Goal: Information Seeking & Learning: Compare options

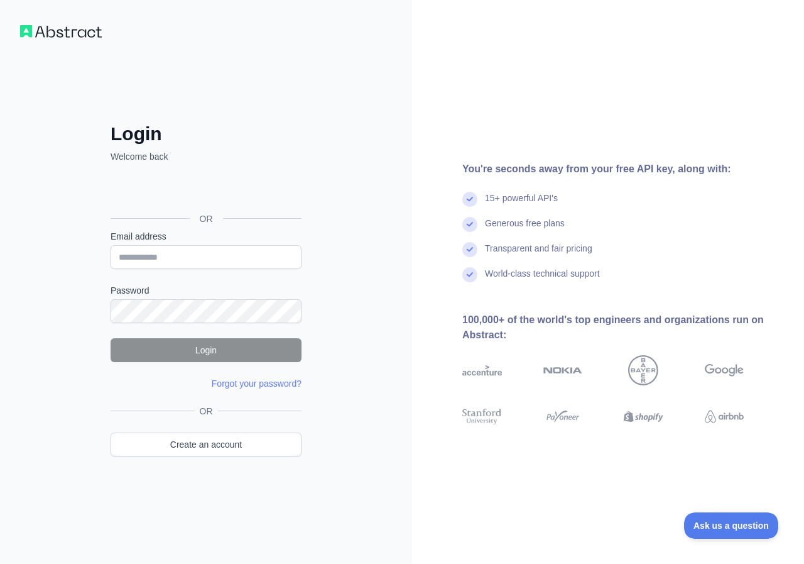
drag, startPoint x: 304, startPoint y: 251, endPoint x: 218, endPoint y: 258, distance: 86.4
click at [301, 254] on div "Login Welcome back OR Email address Password Login Forgot your password? Please…" at bounding box center [205, 307] width 241 height 369
click at [213, 258] on input "Email address" at bounding box center [206, 257] width 191 height 24
click at [342, 217] on div "Login Welcome back OR Email address Password Login Forgot your password? Please…" at bounding box center [206, 282] width 412 height 564
click at [222, 259] on input "Email address" at bounding box center [206, 257] width 191 height 24
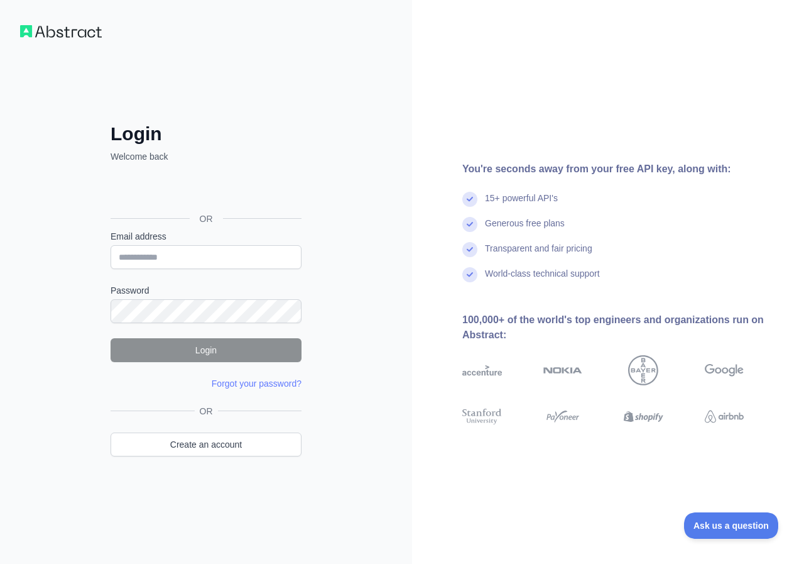
click at [361, 279] on div "Login Welcome back OR Email address Password Login Forgot your password? Please…" at bounding box center [206, 282] width 412 height 564
click at [146, 251] on input "Email address" at bounding box center [206, 257] width 191 height 24
type input "*"
click at [147, 257] on input "**********" at bounding box center [206, 257] width 191 height 24
click at [219, 256] on input "**********" at bounding box center [206, 257] width 191 height 24
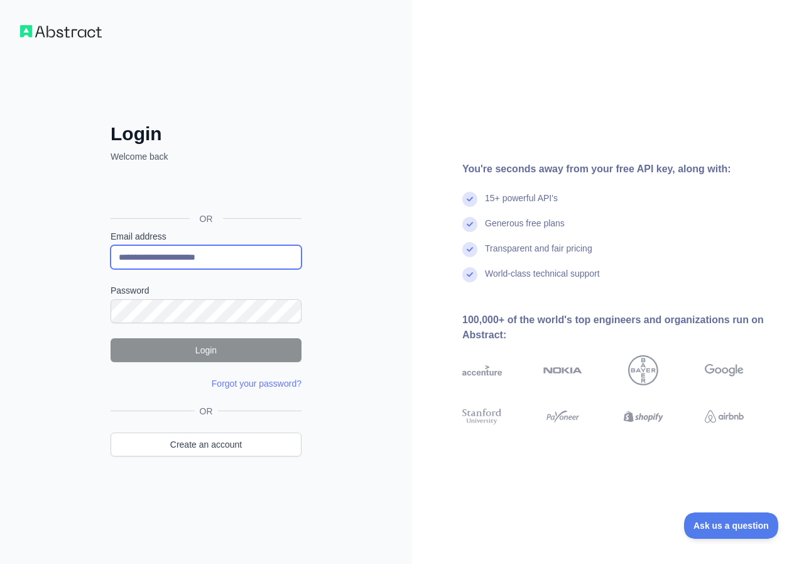
type input "**********"
click at [160, 107] on div "**********" at bounding box center [205, 282] width 241 height 420
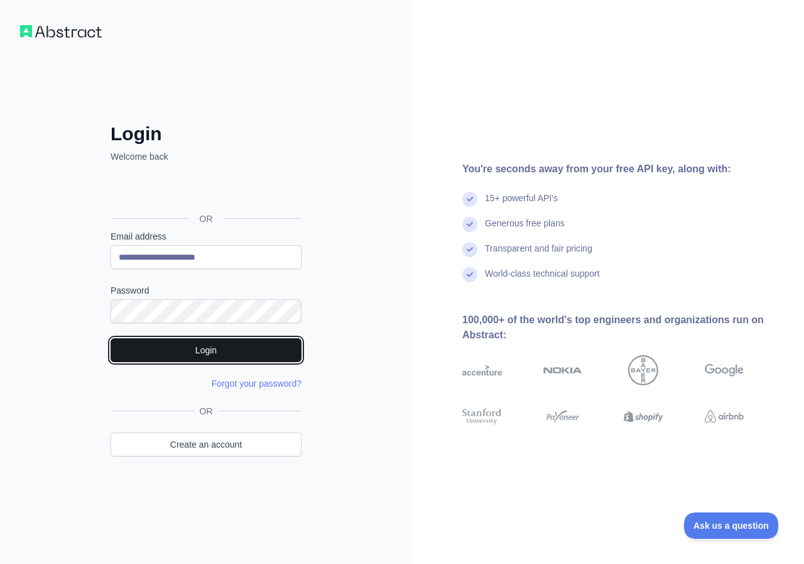
click at [216, 347] on button "Login" at bounding box center [206, 350] width 191 height 24
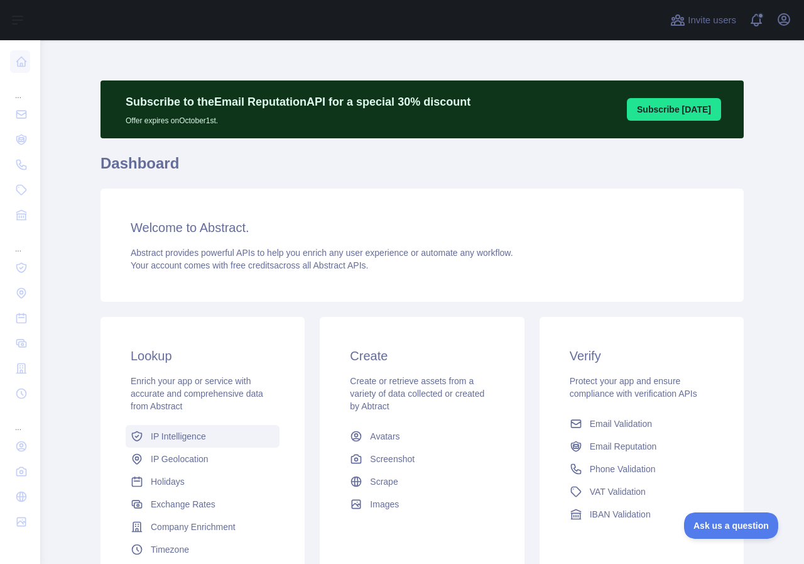
click at [205, 439] on link "IP Intelligence" at bounding box center [203, 436] width 154 height 23
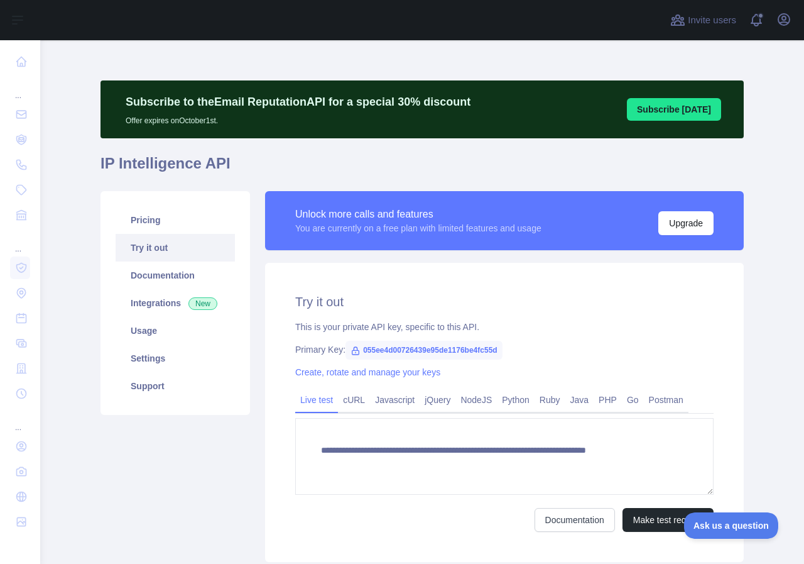
type textarea "**********"
click at [170, 224] on link "Pricing" at bounding box center [175, 220] width 119 height 28
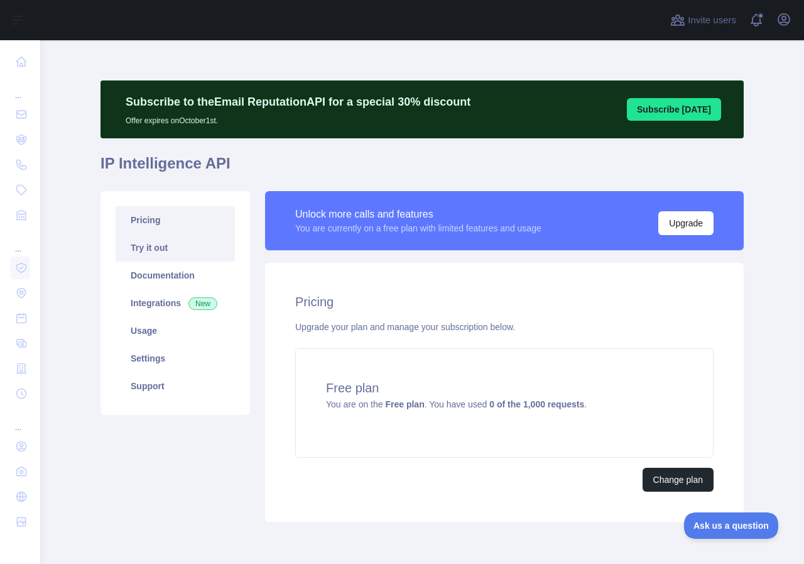
click at [164, 241] on link "Try it out" at bounding box center [175, 248] width 119 height 28
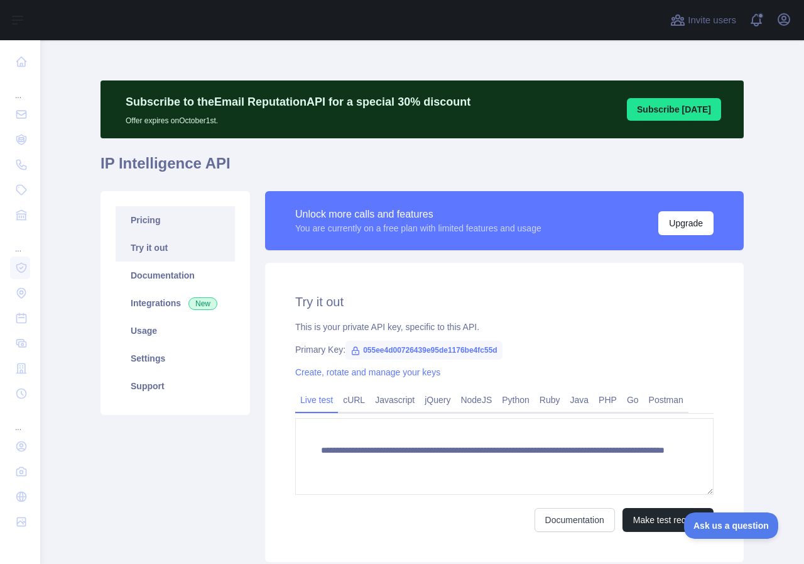
click at [167, 222] on link "Pricing" at bounding box center [175, 220] width 119 height 28
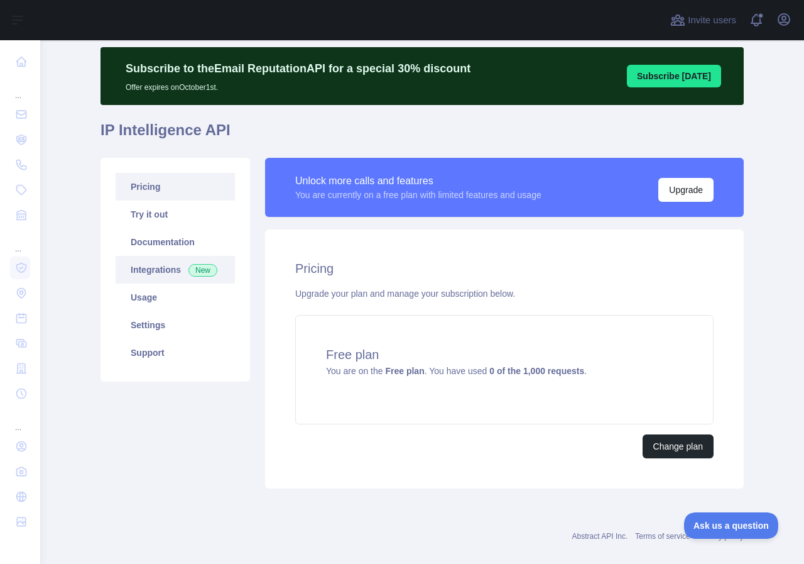
scroll to position [51, 0]
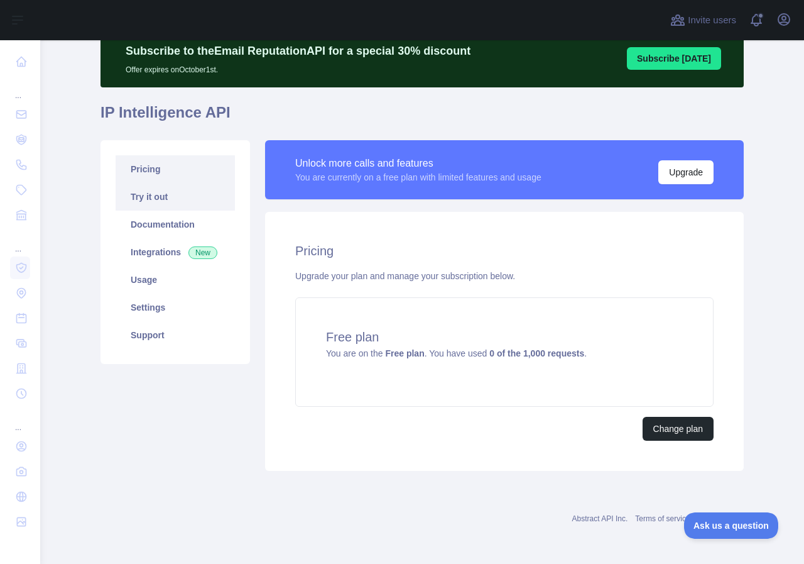
click at [175, 201] on link "Try it out" at bounding box center [175, 197] width 119 height 28
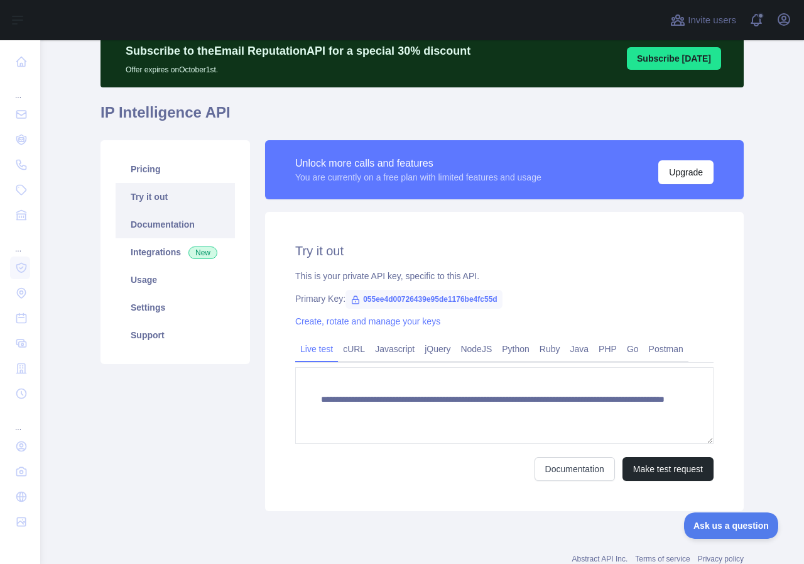
click at [177, 222] on link "Documentation" at bounding box center [175, 224] width 119 height 28
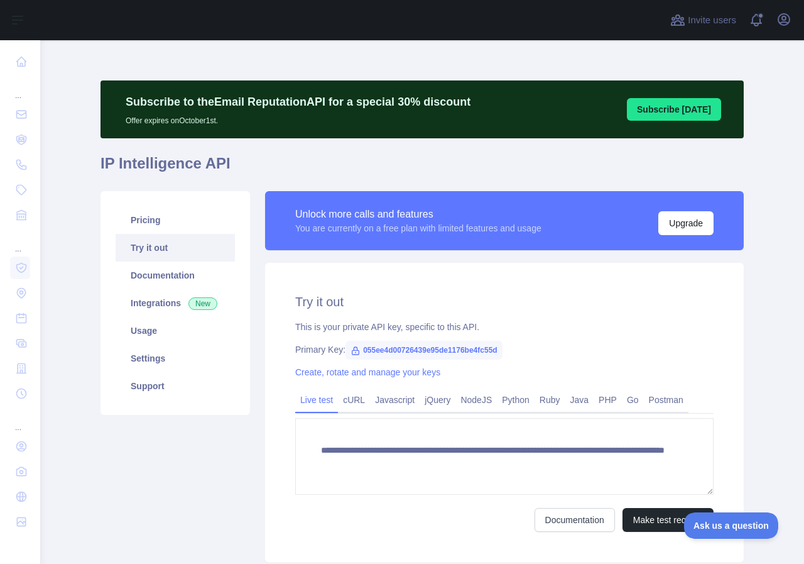
click at [77, 129] on main "**********" at bounding box center [422, 301] width 764 height 523
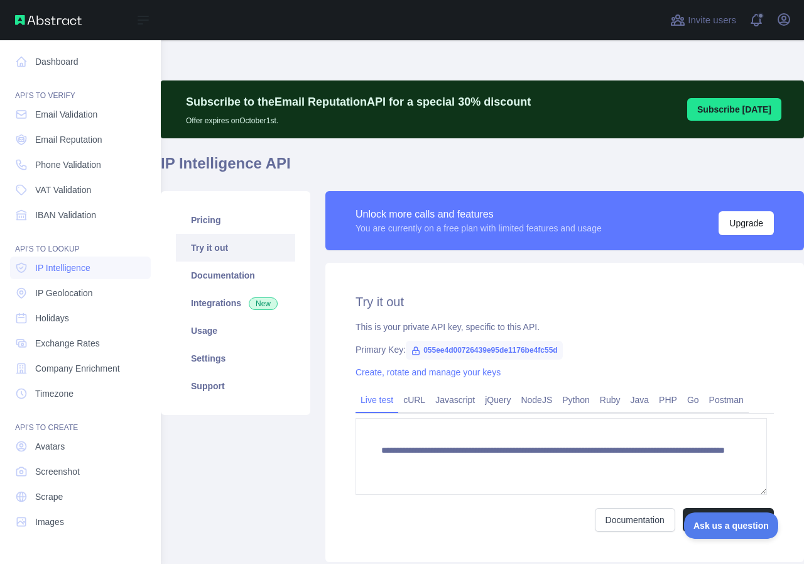
click at [74, 178] on nav "Dashboard API'S TO VERIFY Email Validation Email Reputation Phone Validation VA…" at bounding box center [80, 291] width 141 height 503
click at [75, 171] on link "Phone Validation" at bounding box center [80, 164] width 141 height 23
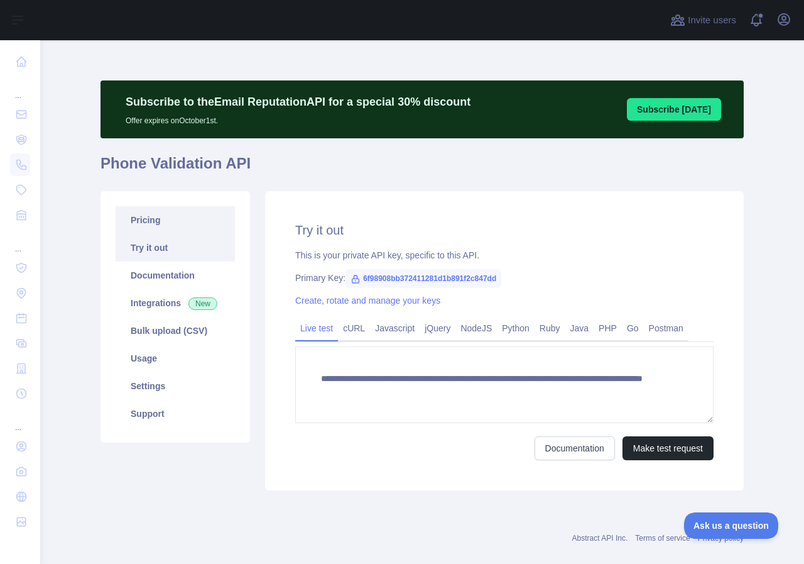
click at [175, 222] on link "Pricing" at bounding box center [175, 220] width 119 height 28
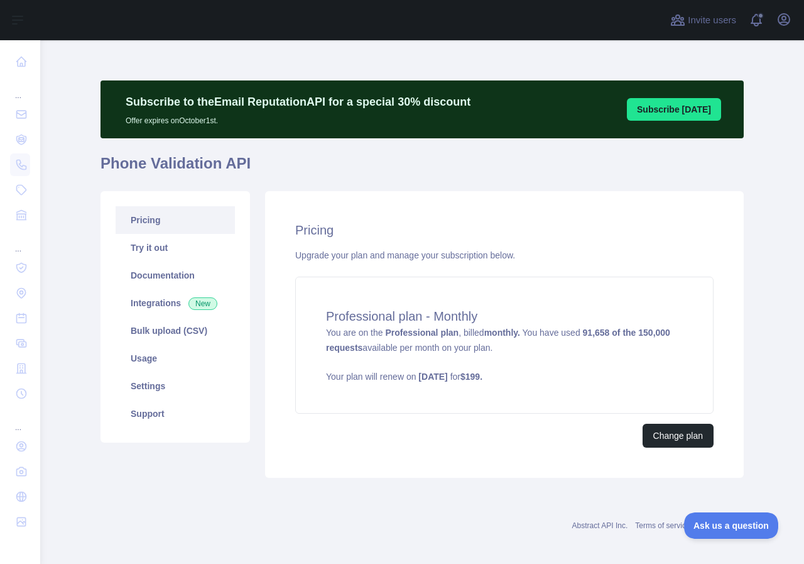
click at [188, 224] on link "Pricing" at bounding box center [175, 220] width 119 height 28
click at [592, 209] on div "Pricing Upgrade your plan and manage your subscription below. Professional plan…" at bounding box center [504, 334] width 479 height 286
click at [174, 366] on link "Usage" at bounding box center [175, 358] width 119 height 28
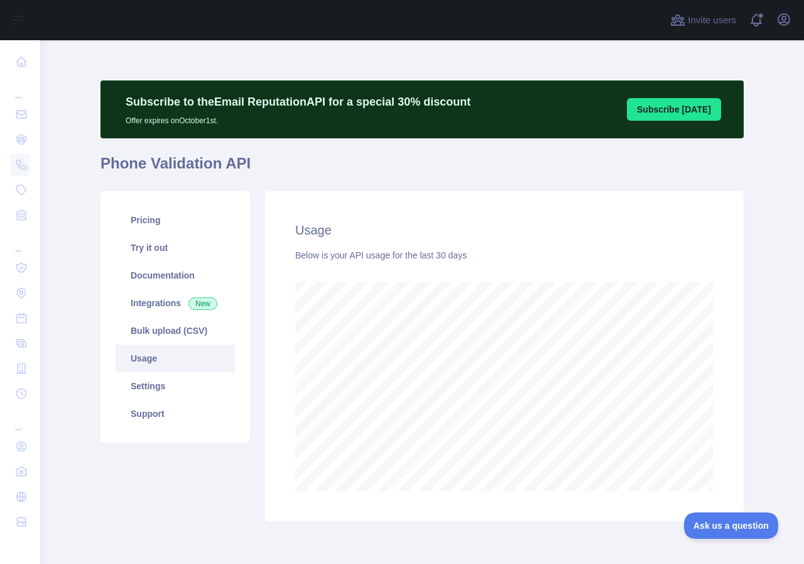
scroll to position [523, 755]
click at [178, 223] on link "Pricing" at bounding box center [175, 220] width 119 height 28
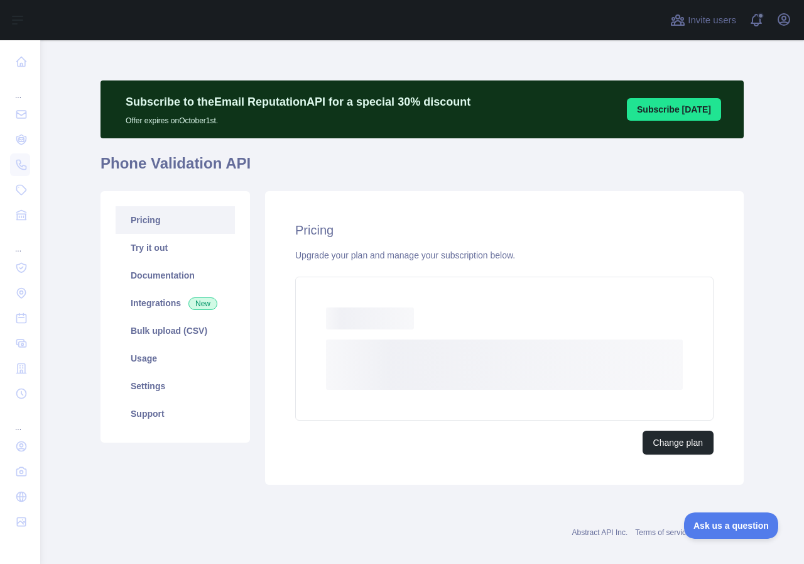
click at [679, 185] on div "Pricing Try it out Documentation Integrations New Bulk upload (CSV) Usage Setti…" at bounding box center [422, 337] width 658 height 308
click at [180, 359] on link "Usage" at bounding box center [175, 358] width 119 height 28
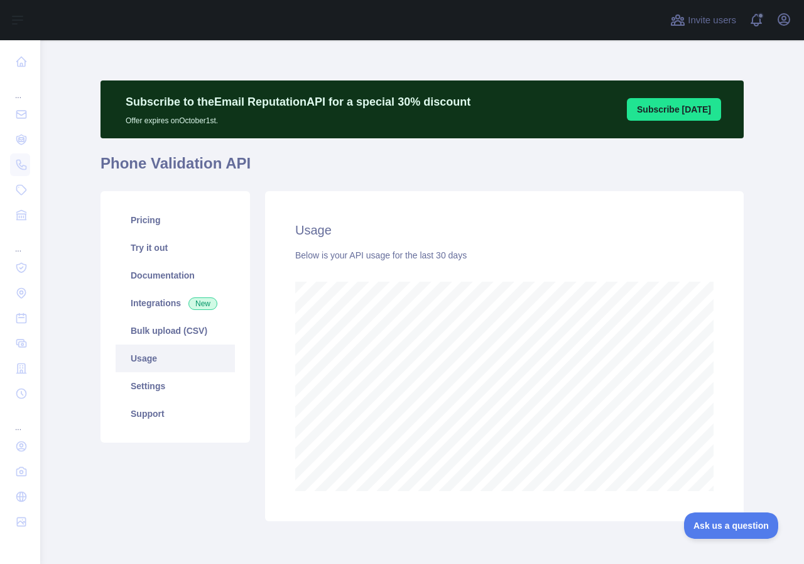
scroll to position [523, 755]
click at [135, 222] on link "Pricing" at bounding box center [175, 220] width 119 height 28
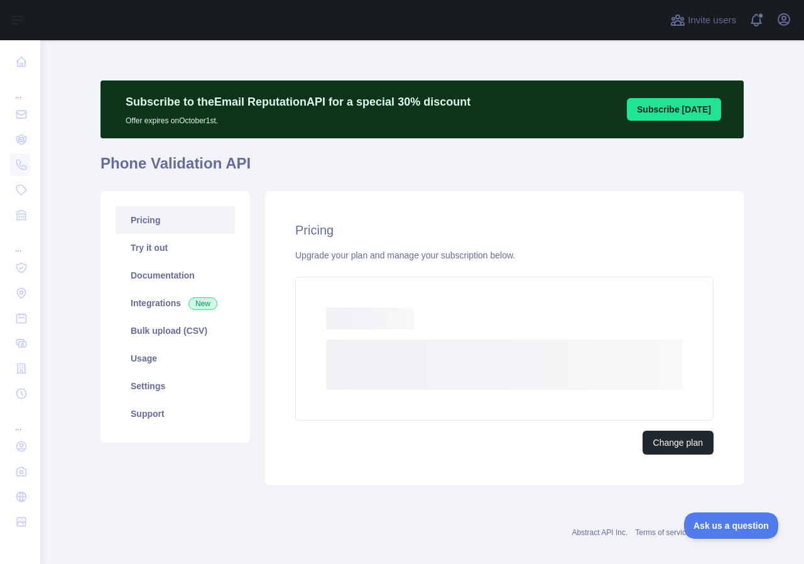
click at [535, 176] on h1 "Phone Validation API" at bounding box center [422, 168] width 643 height 30
